Goal: Task Accomplishment & Management: Manage account settings

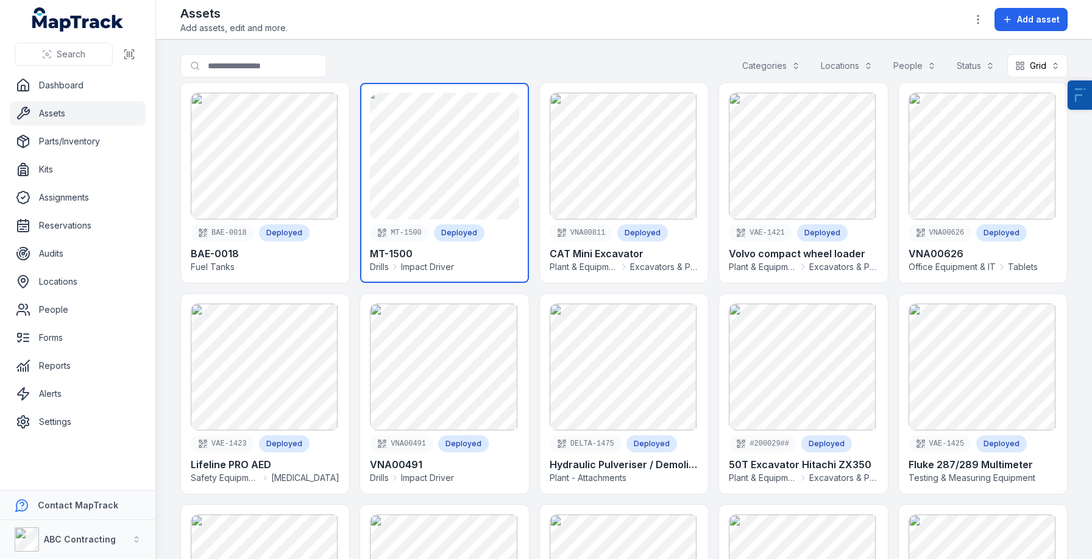
click at [477, 171] on link at bounding box center [444, 183] width 168 height 200
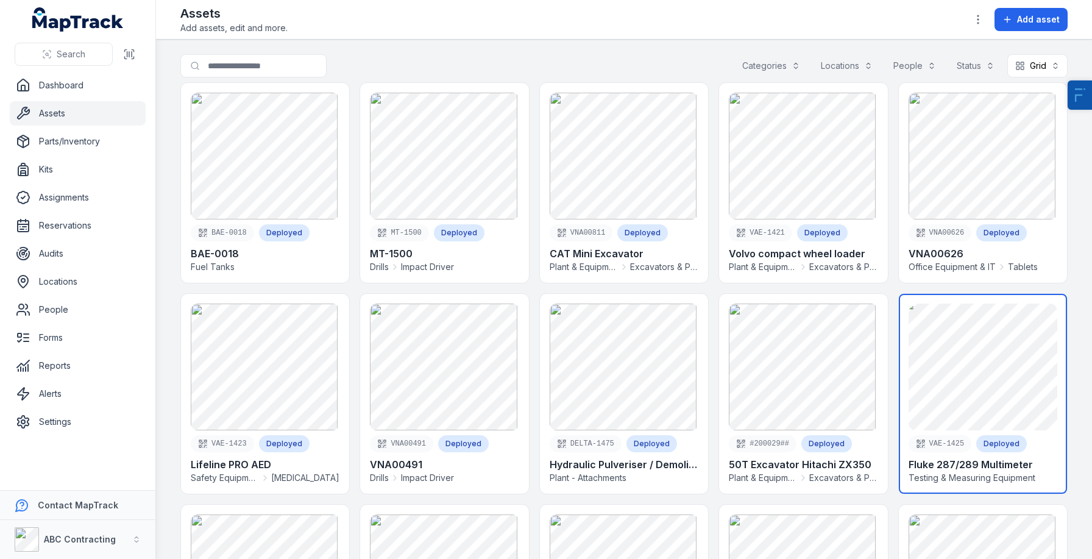
click at [920, 329] on link at bounding box center [983, 394] width 168 height 200
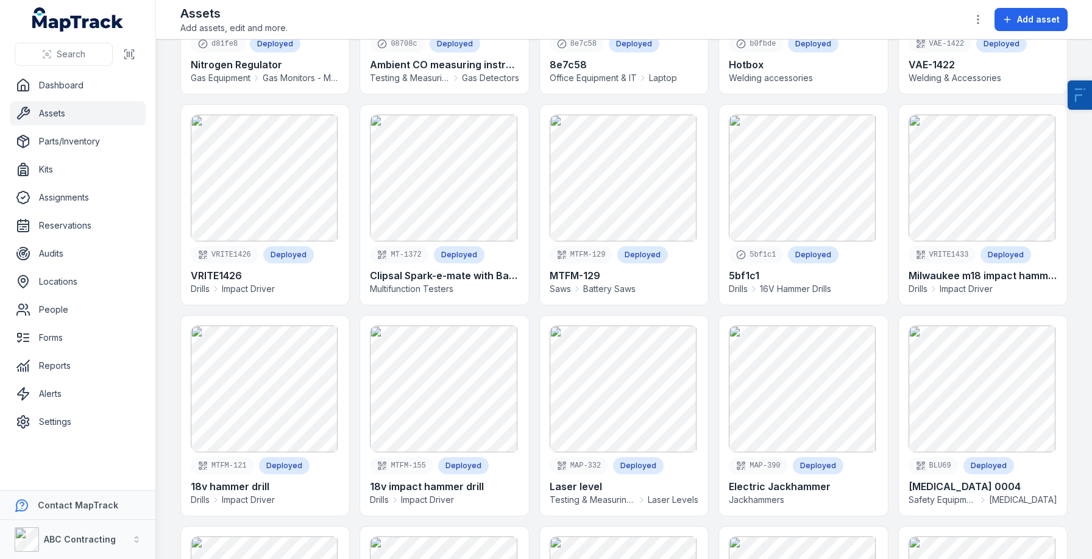
scroll to position [1503, 0]
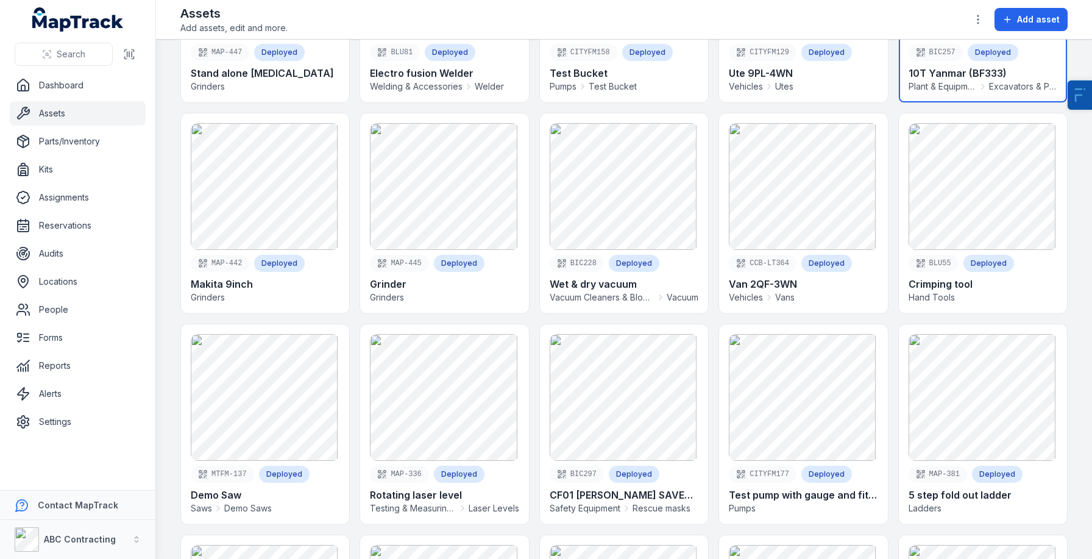
click at [958, 102] on link at bounding box center [983, 2] width 168 height 200
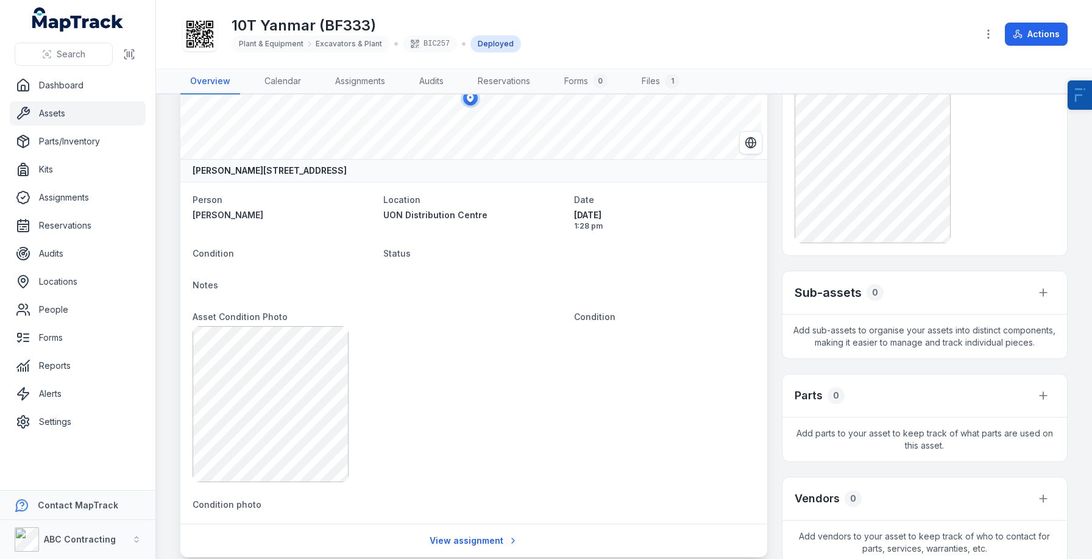
scroll to position [64, 0]
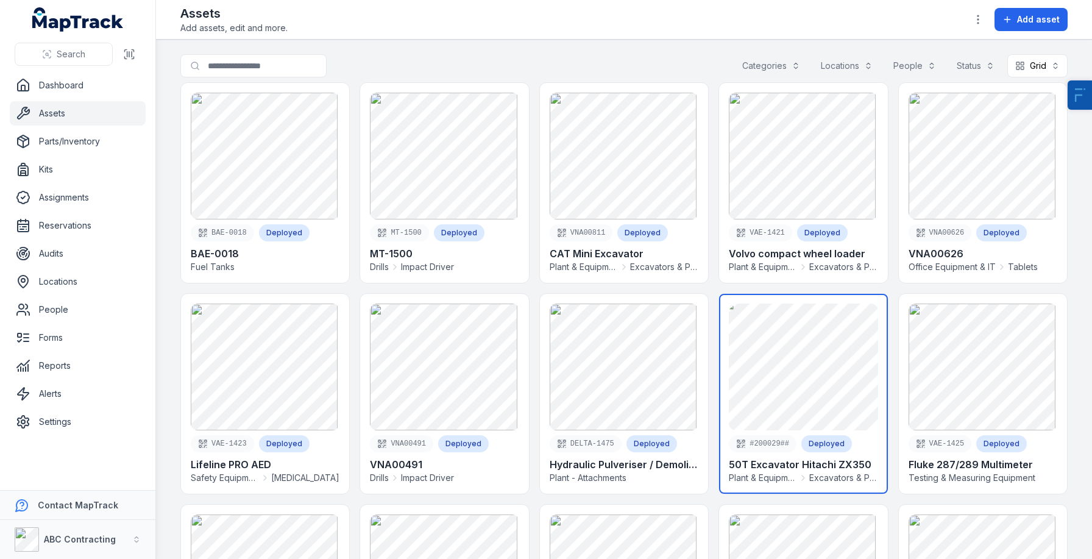
click at [807, 343] on link at bounding box center [803, 394] width 168 height 200
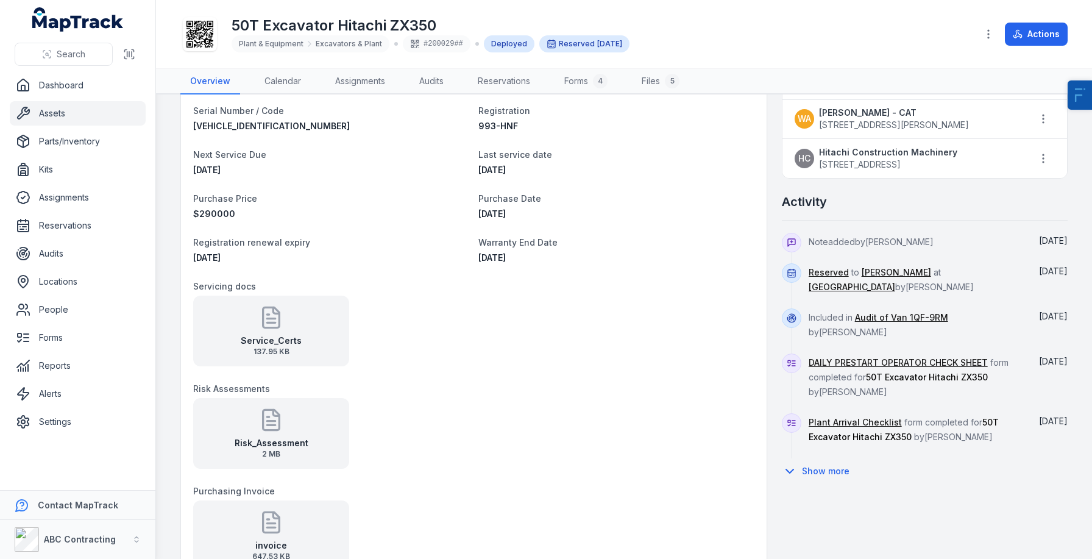
scroll to position [1059, 0]
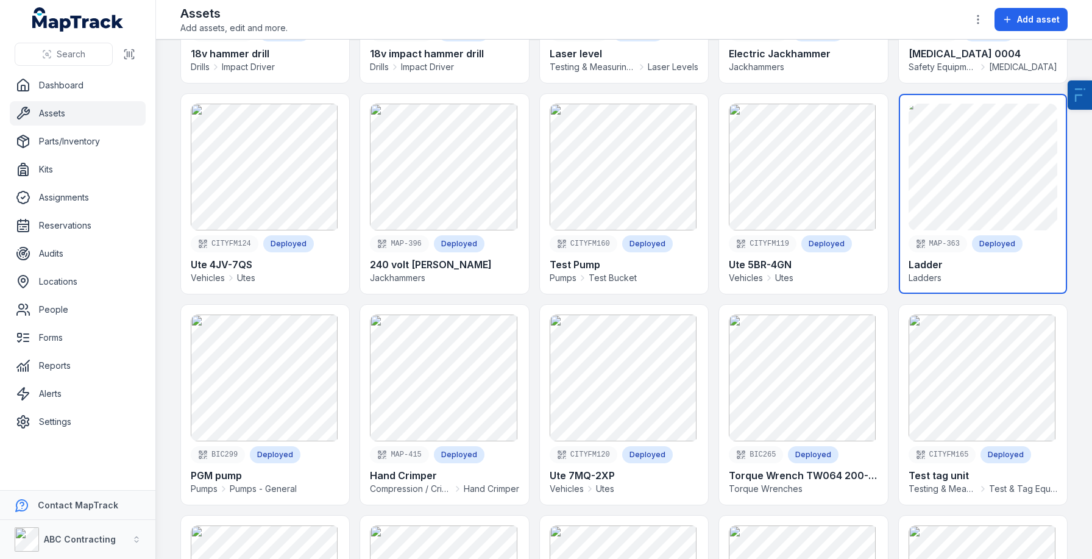
scroll to position [1097, 0]
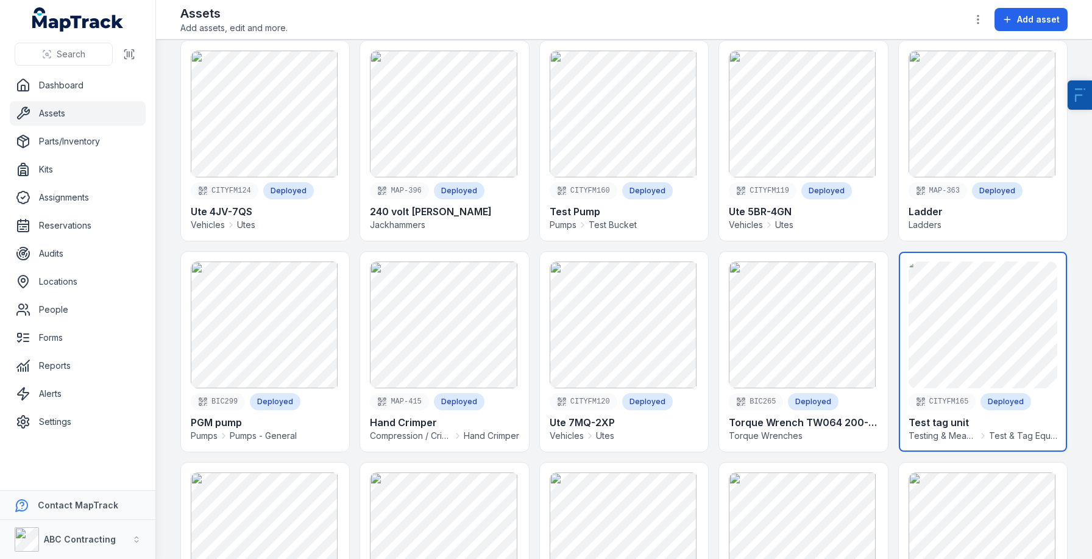
click at [983, 350] on link at bounding box center [983, 352] width 168 height 200
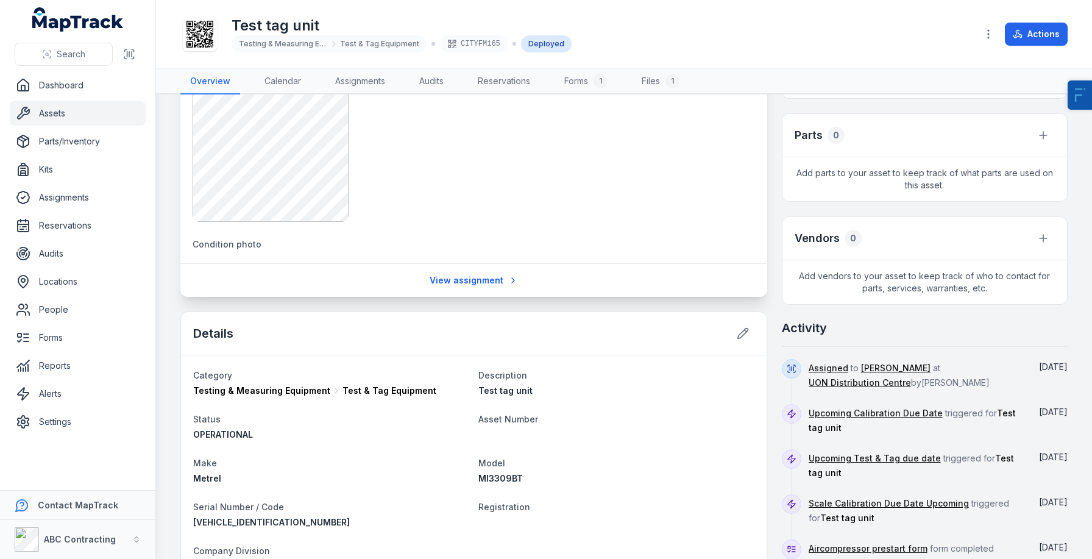
scroll to position [325, 0]
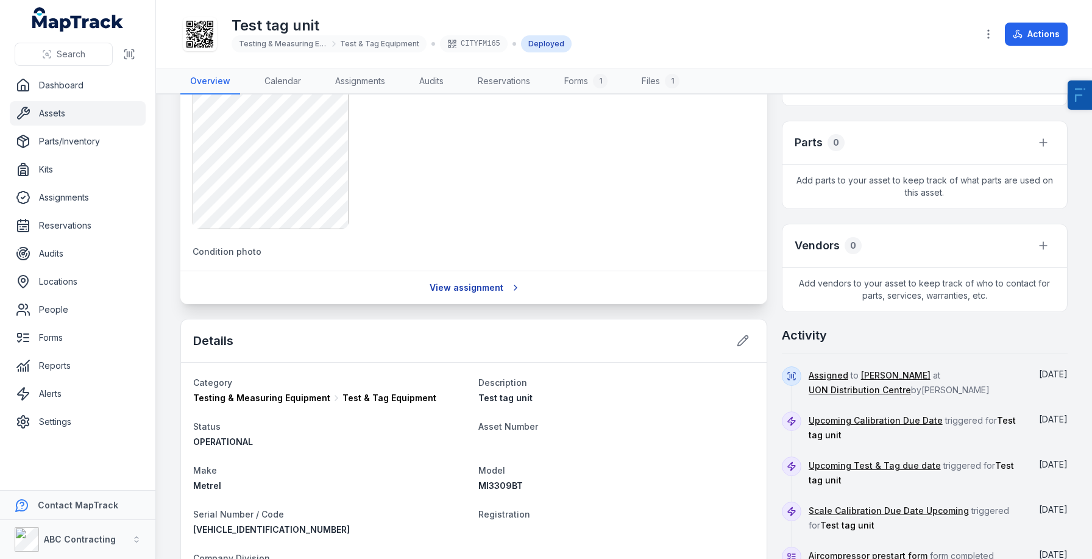
click at [480, 294] on link "View assignment" at bounding box center [474, 287] width 104 height 23
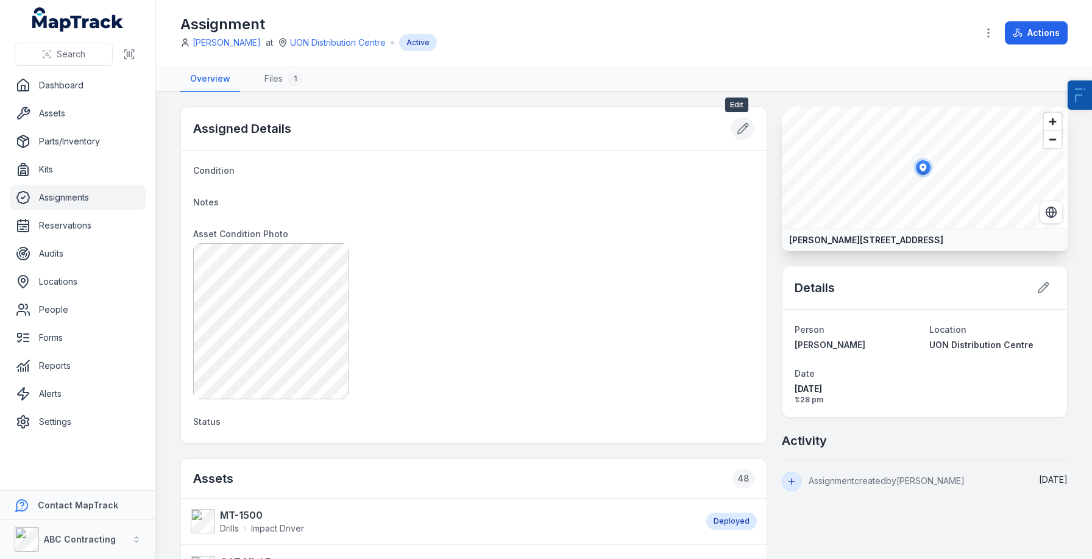
click at [744, 127] on button at bounding box center [742, 128] width 23 height 23
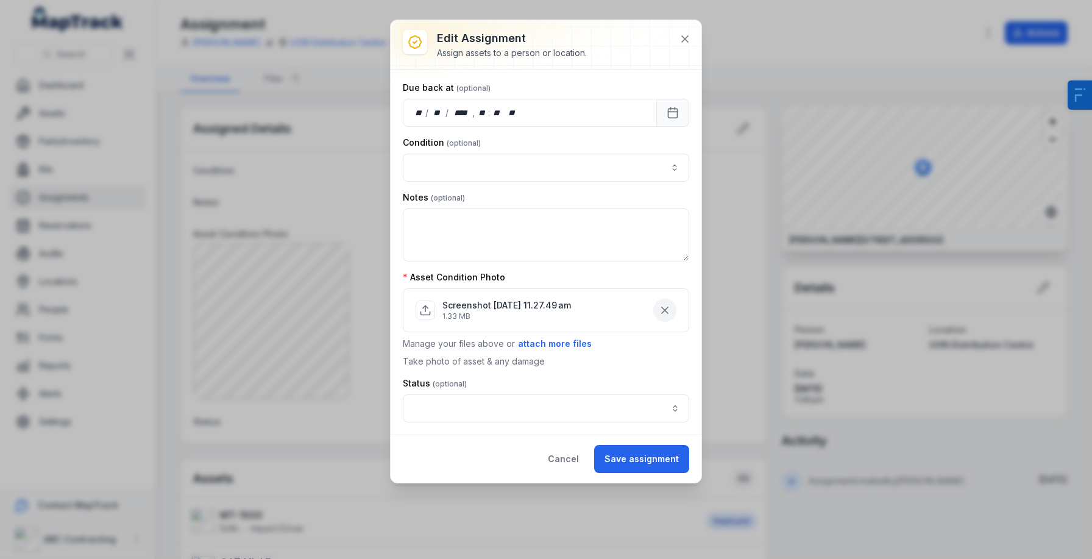
click at [675, 307] on button "button" at bounding box center [664, 310] width 23 height 23
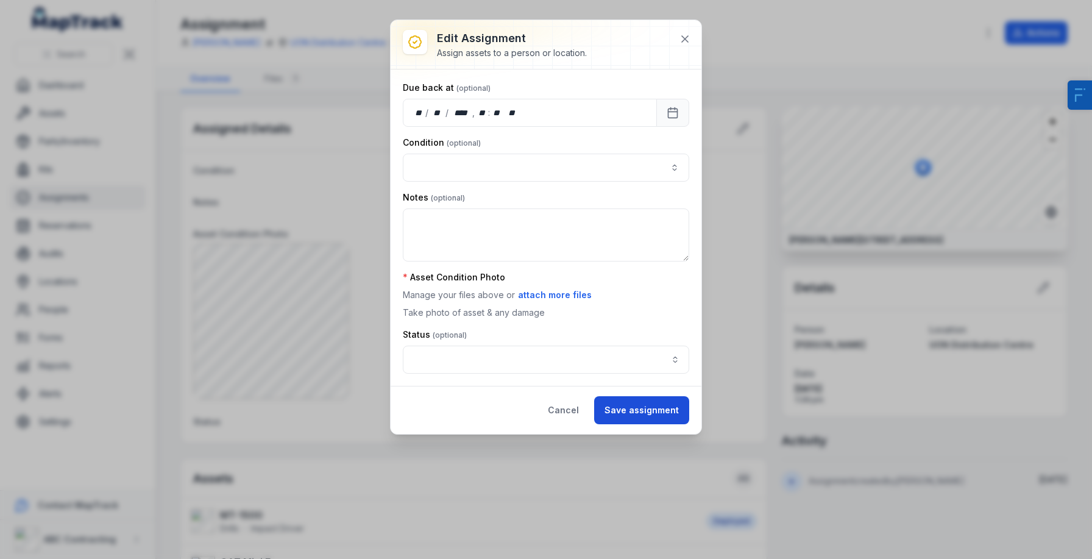
click at [664, 413] on button "Save assignment" at bounding box center [641, 410] width 95 height 28
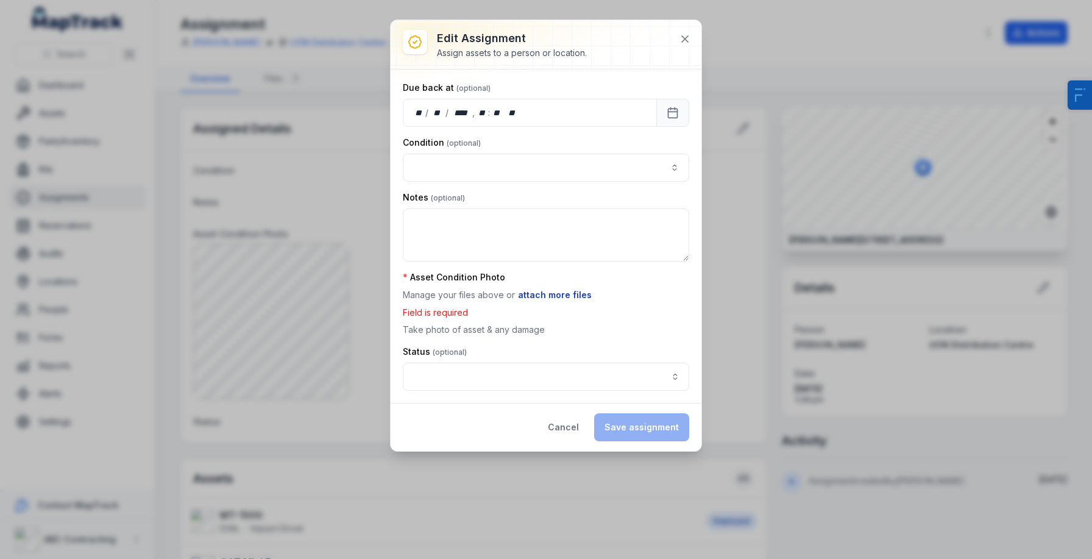
click at [550, 293] on button "attach more files" at bounding box center [554, 294] width 75 height 13
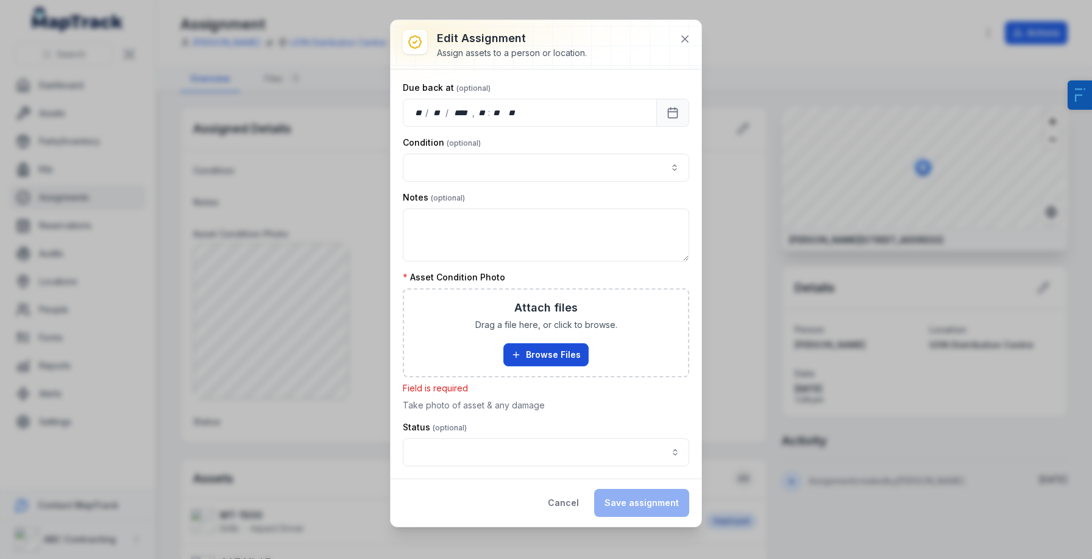
click at [546, 358] on button "Browse Files" at bounding box center [545, 354] width 85 height 23
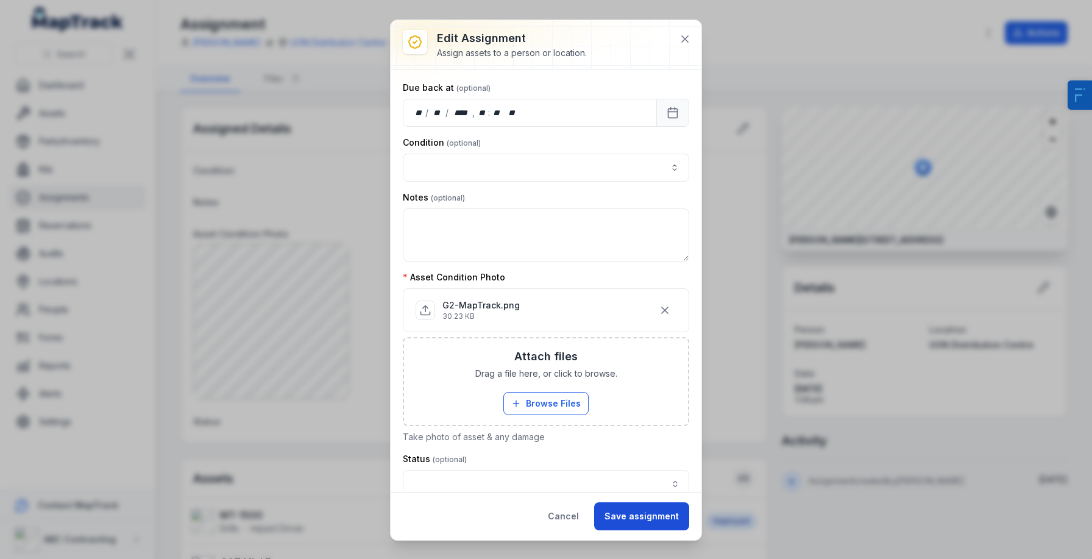
click at [642, 510] on button "Save assignment" at bounding box center [641, 516] width 95 height 28
